Goal: Task Accomplishment & Management: Manage account settings

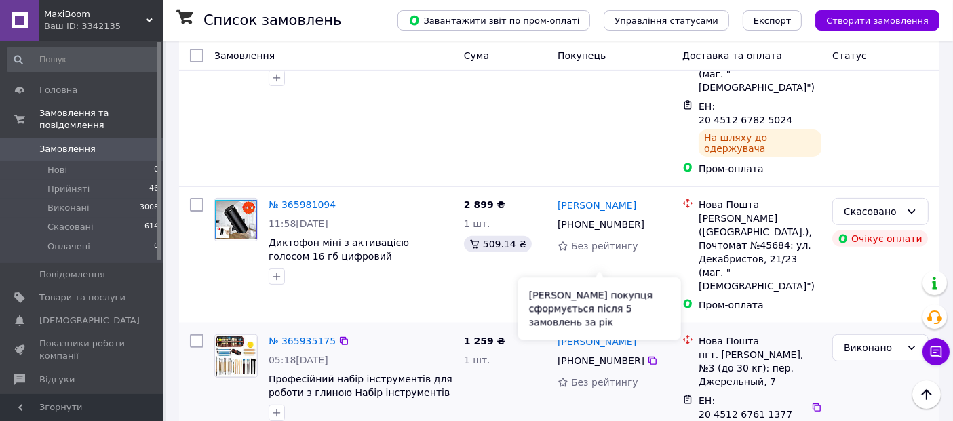
scroll to position [452, 0]
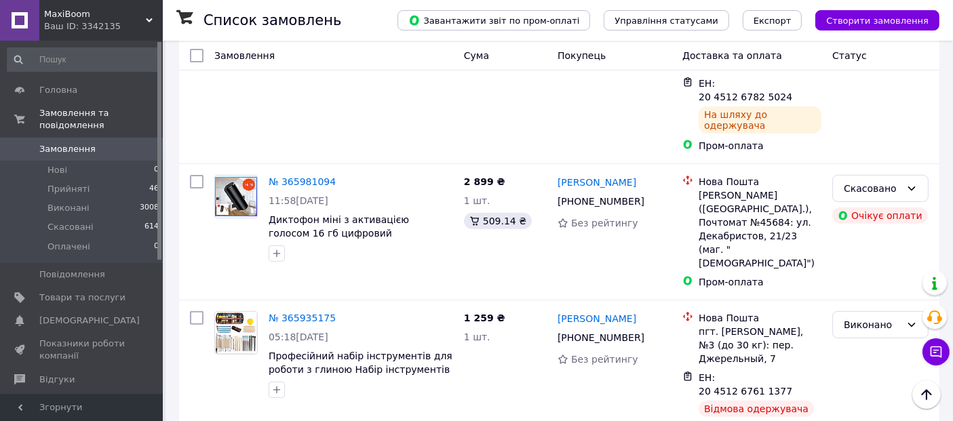
click at [76, 338] on span "Показники роботи компанії" at bounding box center [82, 350] width 86 height 24
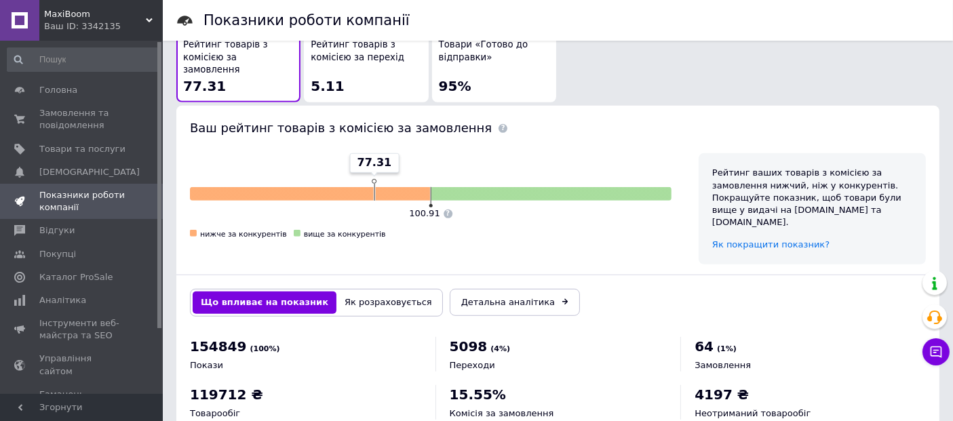
scroll to position [789, 0]
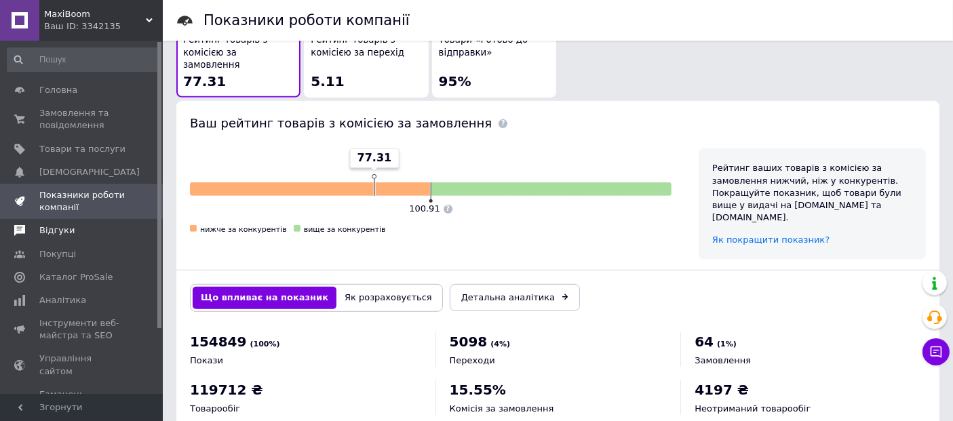
click at [60, 231] on span "Відгуки" at bounding box center [56, 231] width 35 height 12
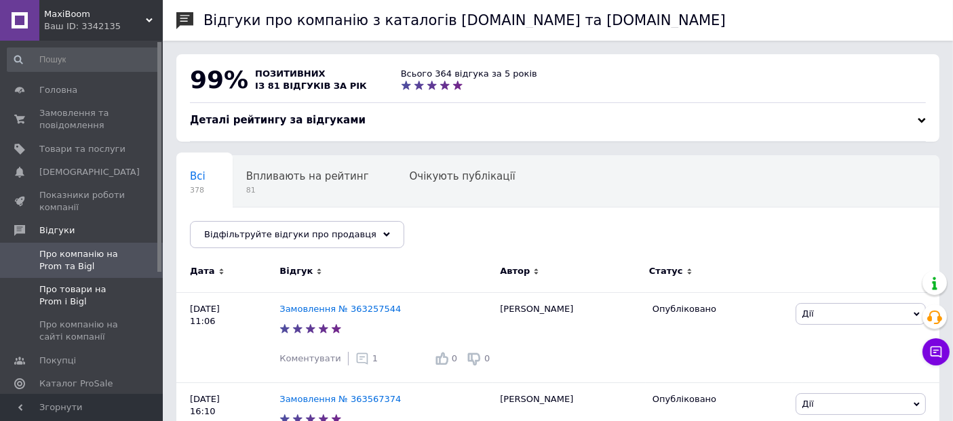
click at [100, 288] on span "Про товари на Prom і Bigl" at bounding box center [82, 296] width 86 height 24
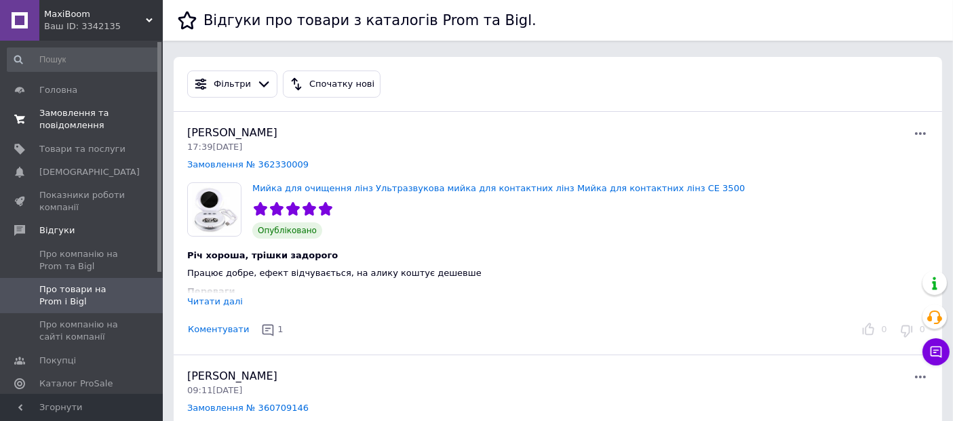
click at [79, 120] on span "Замовлення та повідомлення" at bounding box center [82, 119] width 86 height 24
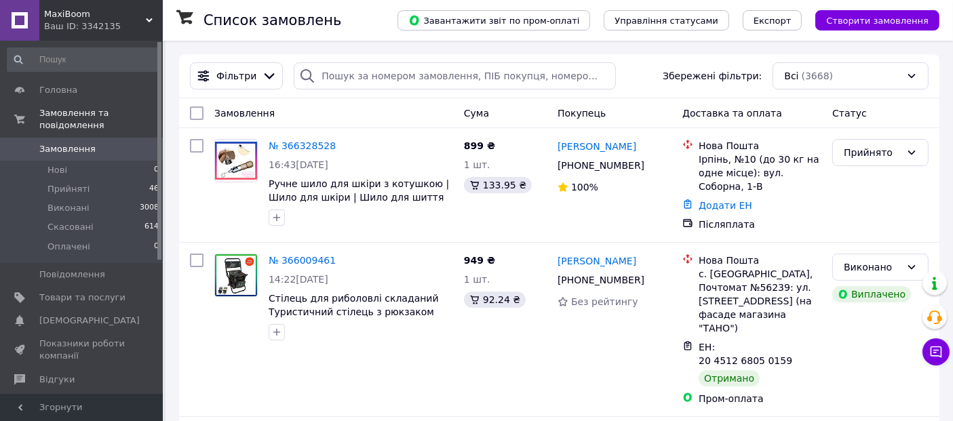
click at [147, 20] on icon at bounding box center [149, 20] width 7 height 7
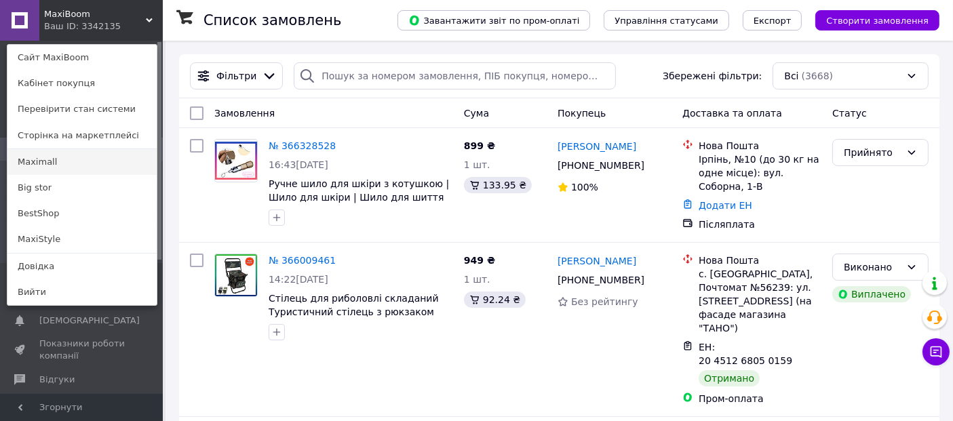
click at [64, 156] on link "Maximall" at bounding box center [81, 162] width 149 height 26
